Goal: Obtain resource: Download file/media

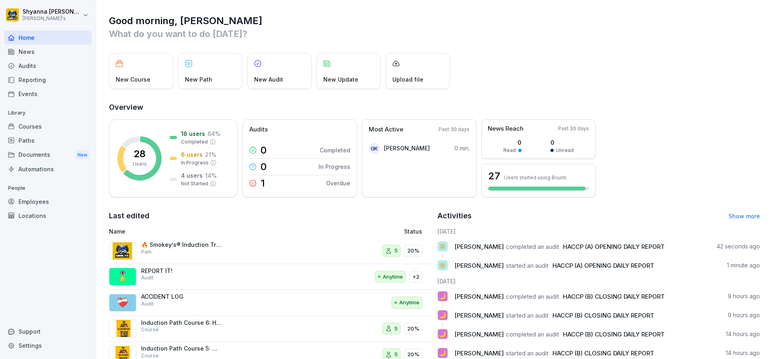
click at [53, 68] on div "Audits" at bounding box center [48, 66] width 88 height 14
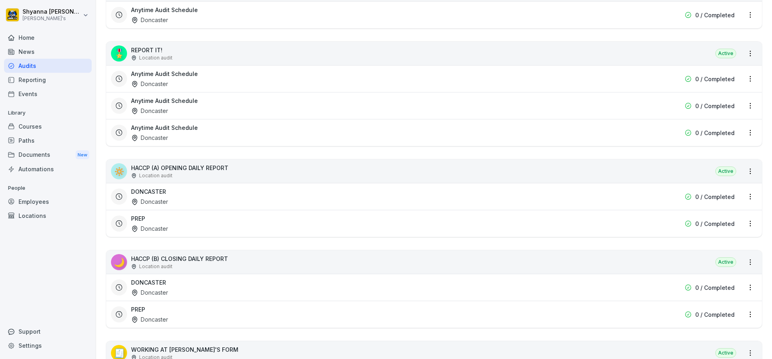
scroll to position [299, 0]
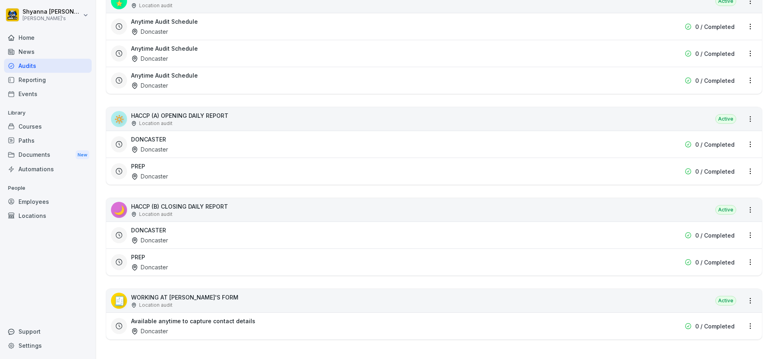
click at [188, 226] on div "DONCASTER Doncaster" at bounding box center [382, 235] width 503 height 18
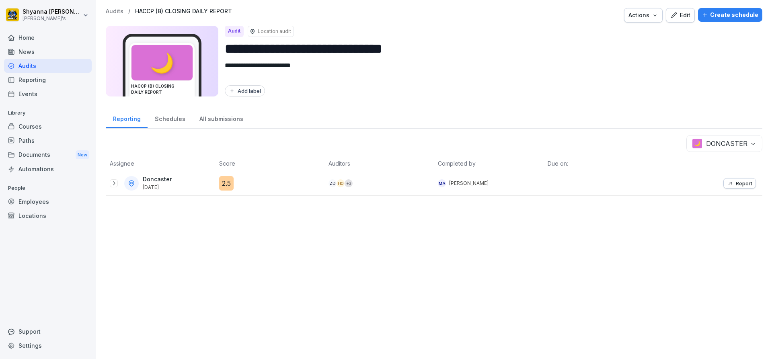
click at [738, 186] on button "Report" at bounding box center [739, 183] width 33 height 10
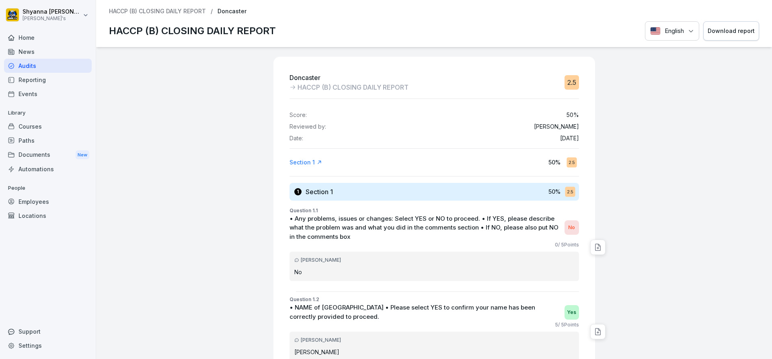
click at [736, 23] on button "Download report" at bounding box center [731, 31] width 56 height 20
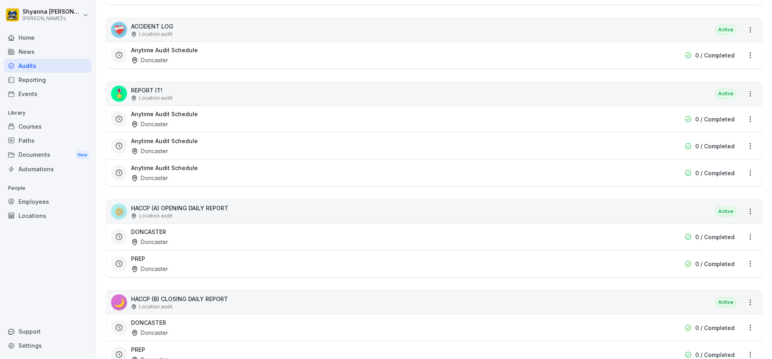
scroll to position [241, 0]
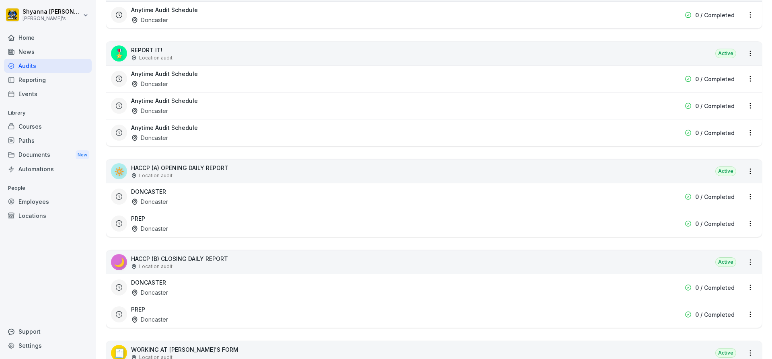
click at [152, 318] on div "Doncaster" at bounding box center [149, 319] width 37 height 8
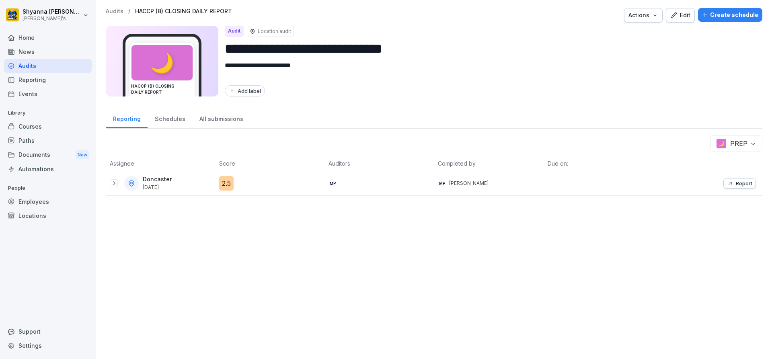
click at [116, 184] on icon at bounding box center [114, 183] width 6 height 6
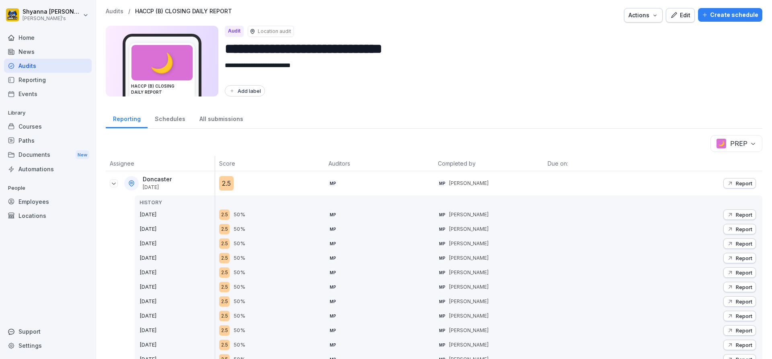
click at [737, 180] on p "Report" at bounding box center [744, 183] width 16 height 6
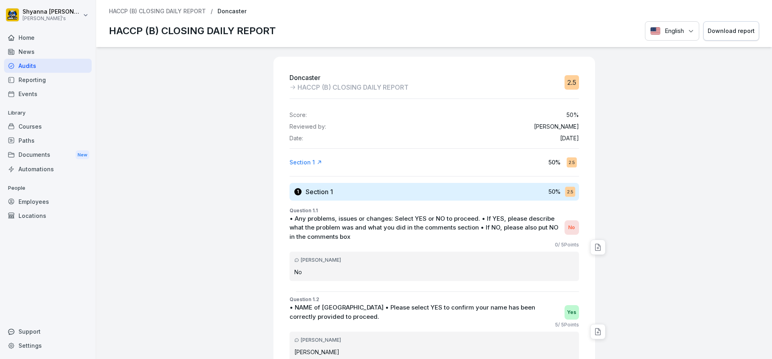
click at [712, 31] on div "Download report" at bounding box center [730, 31] width 47 height 9
